Goal: Information Seeking & Learning: Learn about a topic

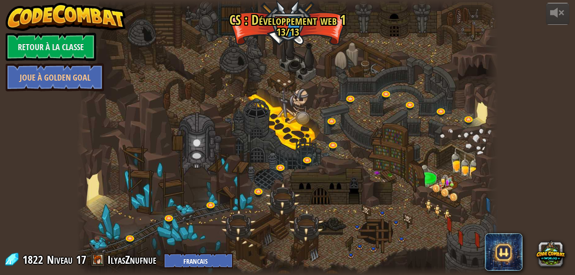
select select "fr"
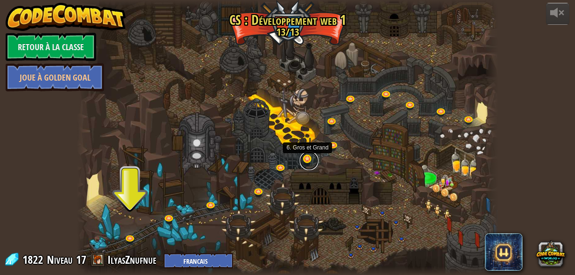
click at [303, 162] on link at bounding box center [309, 160] width 19 height 19
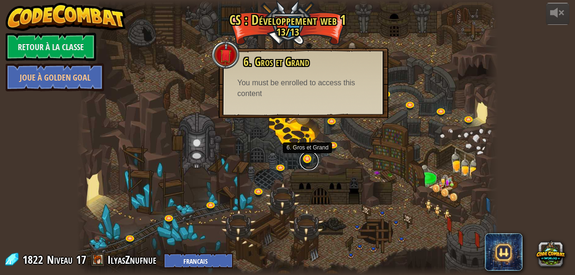
click at [310, 161] on link at bounding box center [309, 160] width 19 height 19
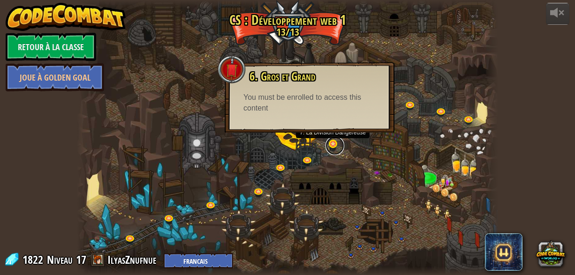
click at [330, 148] on link at bounding box center [334, 145] width 19 height 19
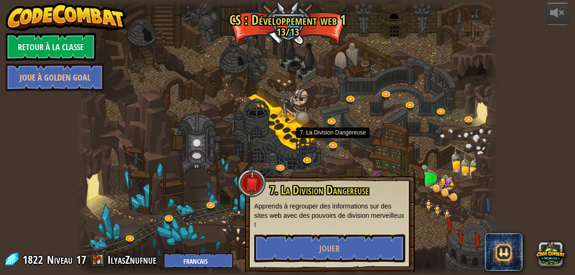
drag, startPoint x: 315, startPoint y: 115, endPoint x: 321, endPoint y: 165, distance: 50.1
click at [315, 117] on div at bounding box center [287, 137] width 421 height 275
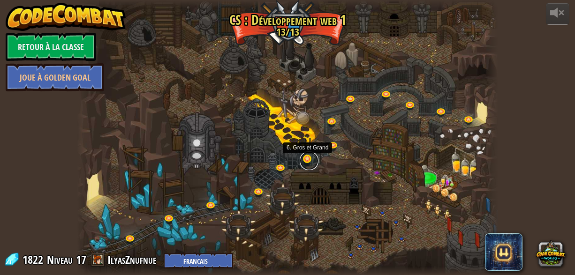
click at [310, 159] on link at bounding box center [309, 160] width 19 height 19
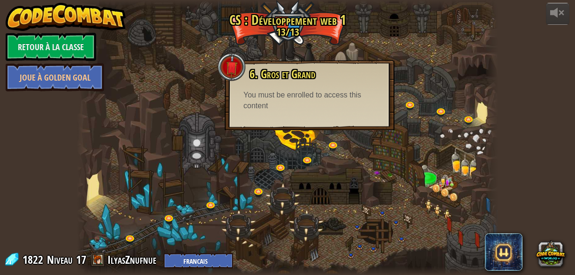
click at [314, 123] on div "6. Gros et Grand Les images peuvent être de toute forme ou taille. [PERSON_NAME…" at bounding box center [310, 95] width 170 height 70
click at [314, 118] on div "6. Gros et Grand Les images peuvent être de toute forme ou taille. [PERSON_NAME…" at bounding box center [310, 95] width 170 height 70
click at [313, 115] on div "6. Gros et Grand Les images peuvent être de toute forme ou taille. [PERSON_NAME…" at bounding box center [310, 95] width 170 height 70
click at [411, 108] on link at bounding box center [411, 105] width 19 height 19
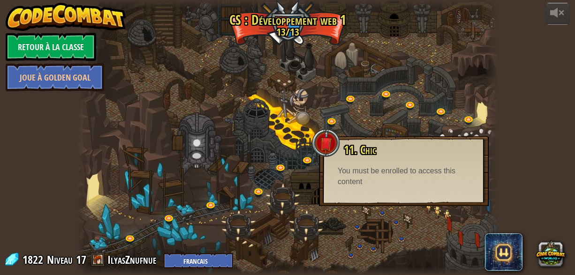
click at [378, 200] on div "11. Chic Obtenez des groupes d’éléments classe et de style individuel! You must…" at bounding box center [404, 171] width 170 height 70
click at [302, 50] on div at bounding box center [287, 137] width 421 height 275
